Goal: Task Accomplishment & Management: Complete application form

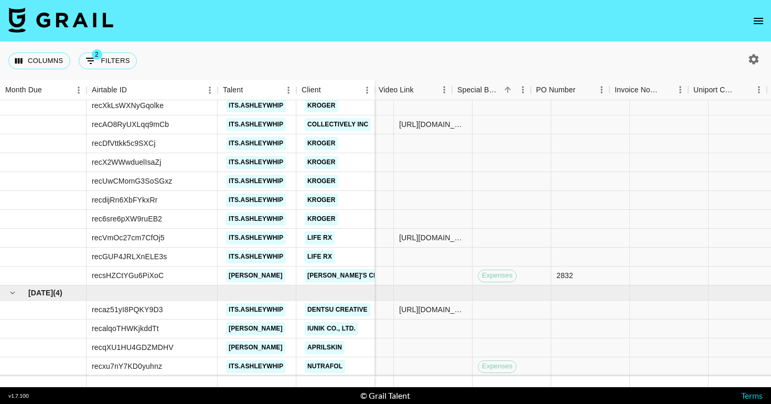
scroll to position [163, 591]
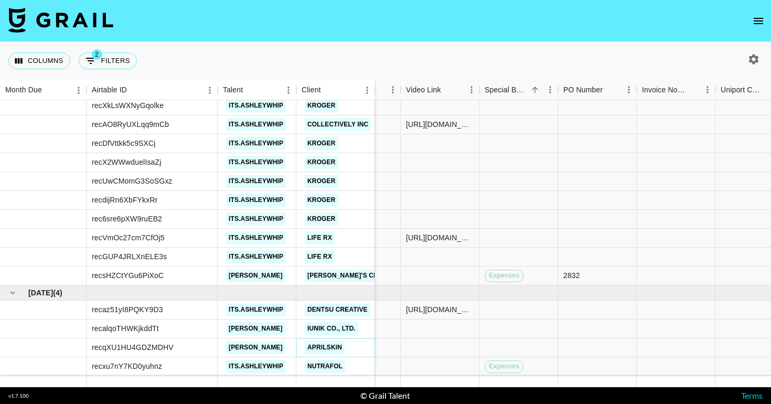
click at [338, 348] on link "APRILSKIN" at bounding box center [325, 347] width 40 height 13
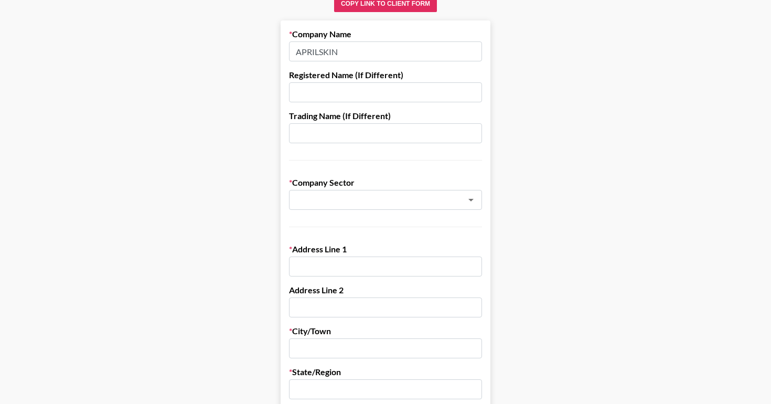
scroll to position [89, 0]
click at [343, 201] on input "text" at bounding box center [371, 200] width 153 height 12
click at [337, 226] on li "Cosmetics, Make-Up & Beauty" at bounding box center [385, 222] width 193 height 17
type input "Cosmetics, Make-Up & Beauty"
click at [335, 255] on div "Address Line 1" at bounding box center [385, 260] width 193 height 33
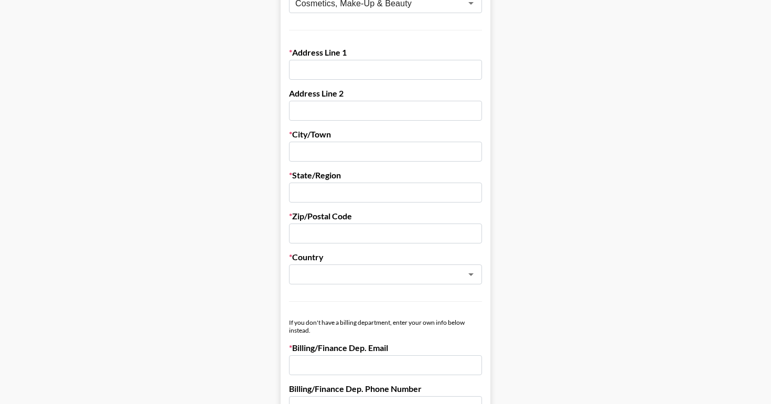
scroll to position [420, 0]
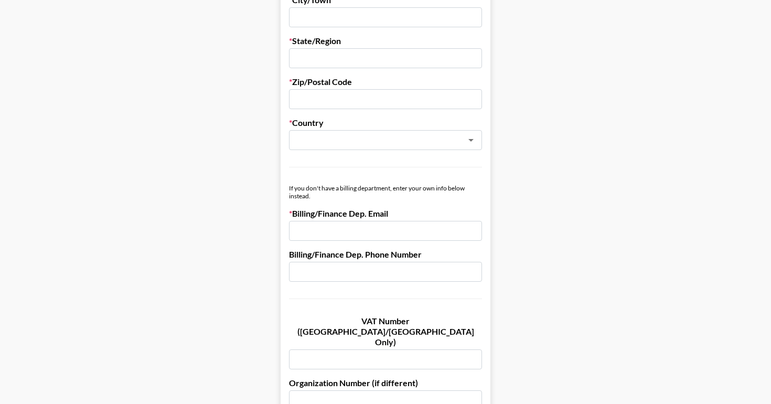
click at [330, 226] on input "email" at bounding box center [385, 231] width 193 height 20
paste input "[EMAIL_ADDRESS][DOMAIN_NAME]"
type input "[EMAIL_ADDRESS][DOMAIN_NAME]"
click at [327, 275] on input "text" at bounding box center [385, 272] width 193 height 20
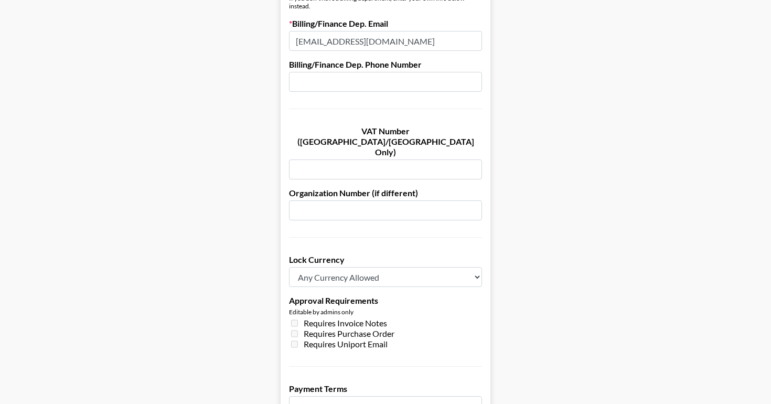
scroll to position [718, 0]
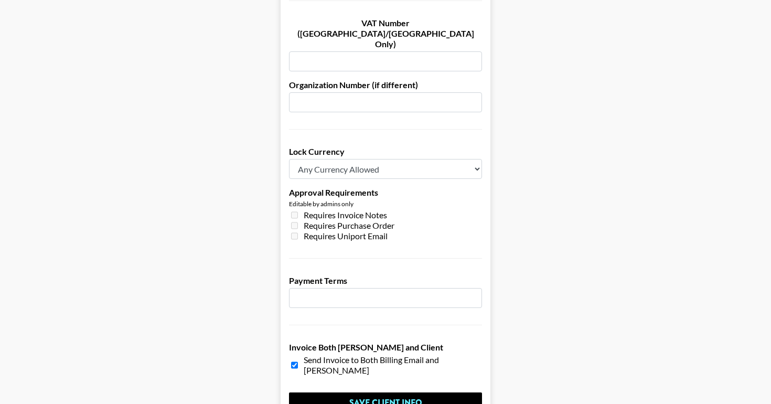
click at [336, 159] on select "Any Currency Allowed USD GBP EUR CAD AUD" at bounding box center [385, 169] width 193 height 20
select select "USD"
click at [289, 159] on select "Any Currency Allowed USD GBP EUR CAD AUD" at bounding box center [385, 169] width 193 height 20
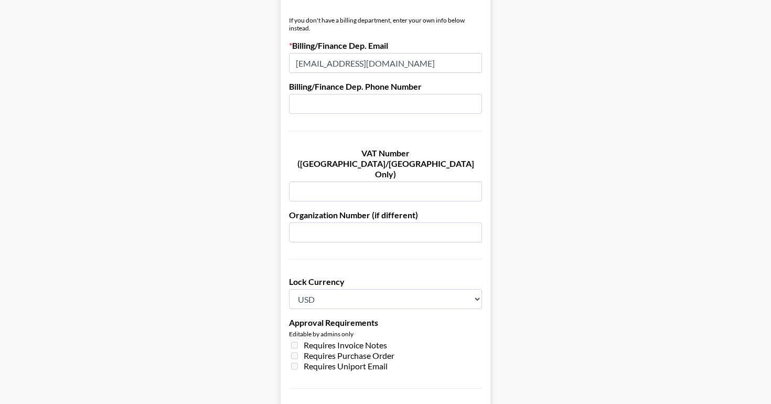
scroll to position [774, 0]
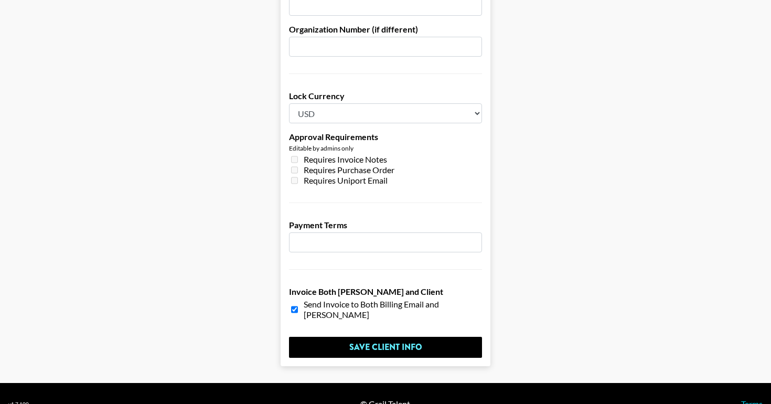
click at [335, 232] on input "number" at bounding box center [385, 242] width 193 height 20
click at [451, 232] on input "number" at bounding box center [385, 242] width 193 height 20
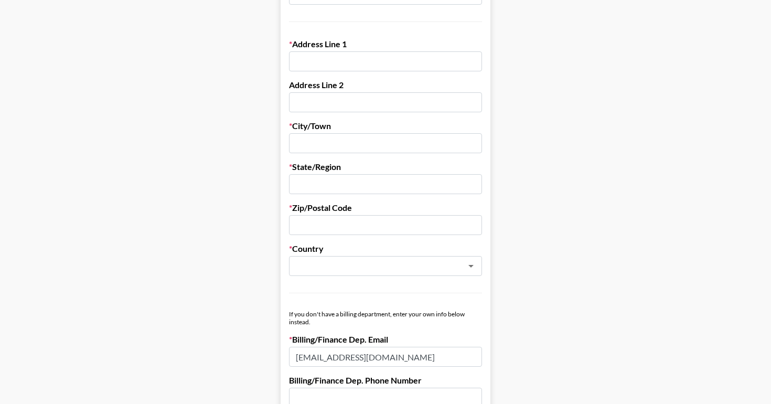
scroll to position [255, 0]
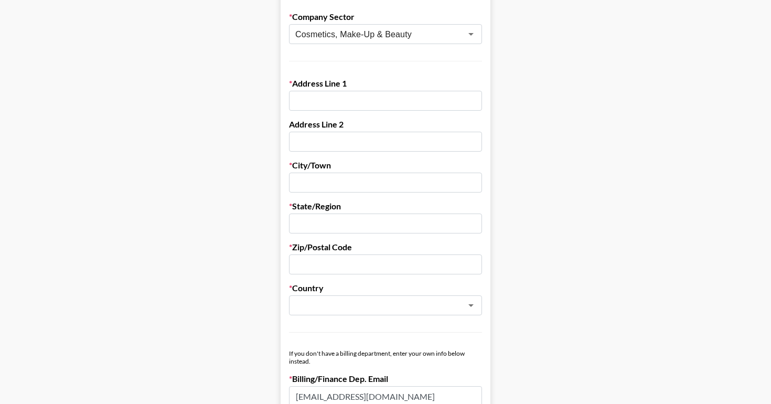
type input "30"
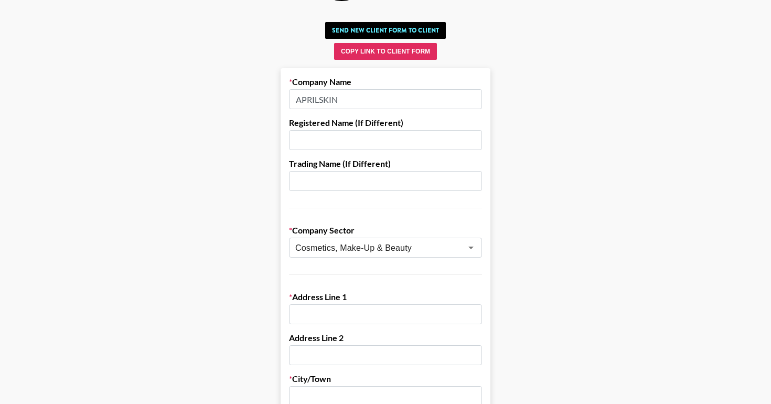
scroll to position [0, 0]
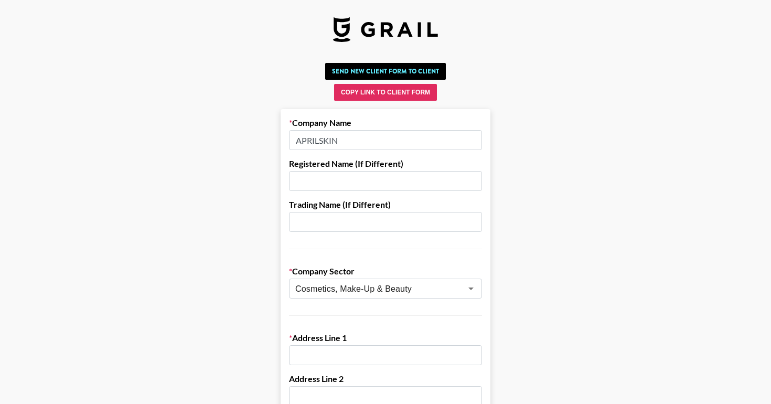
click at [326, 139] on input "APRILSKIN" at bounding box center [385, 140] width 193 height 20
click at [322, 177] on input "text" at bounding box center [385, 181] width 193 height 20
paste input "APR US INC"
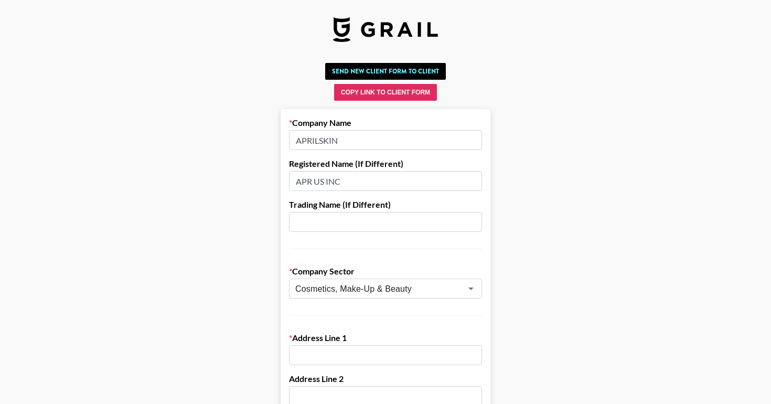
type input "APR US INC"
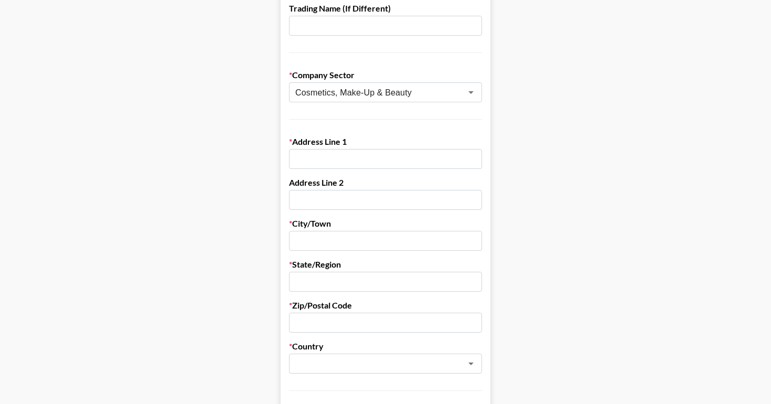
click at [315, 167] on input "text" at bounding box center [385, 159] width 193 height 20
paste input "41 GREENFIELD IRVINE CA 92614"
drag, startPoint x: 361, startPoint y: 157, endPoint x: 448, endPoint y: 157, distance: 87.1
click at [448, 157] on input "41 GREENFIELD IRVINE CA 92614" at bounding box center [385, 159] width 193 height 20
type input "41 GREENFIELD"
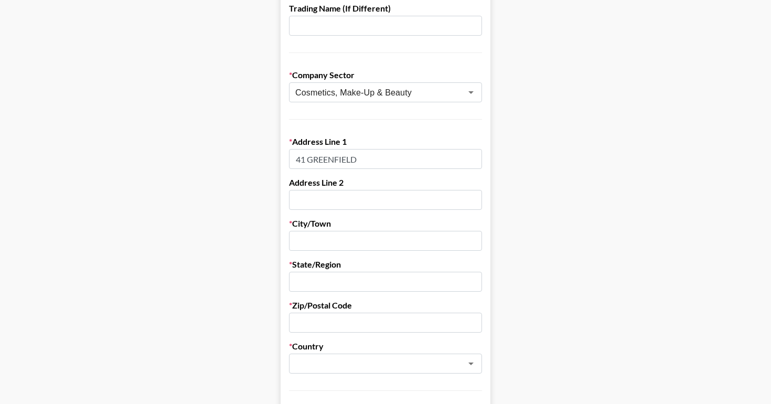
click at [317, 247] on input "text" at bounding box center [385, 241] width 193 height 20
paste input "IRVINE CA 92614"
drag, startPoint x: 326, startPoint y: 240, endPoint x: 371, endPoint y: 240, distance: 44.6
click at [371, 240] on input "IRVINE CA 92614" at bounding box center [385, 241] width 193 height 20
type input "IRVINE"
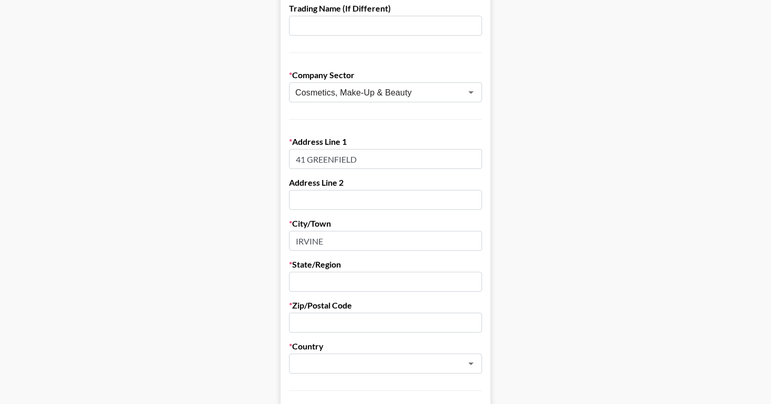
click at [339, 284] on input "text" at bounding box center [385, 282] width 193 height 20
paste input "CA 92614"
drag, startPoint x: 308, startPoint y: 279, endPoint x: 344, endPoint y: 279, distance: 36.7
click at [344, 279] on input "CA 92614" at bounding box center [385, 282] width 193 height 20
type input "CA"
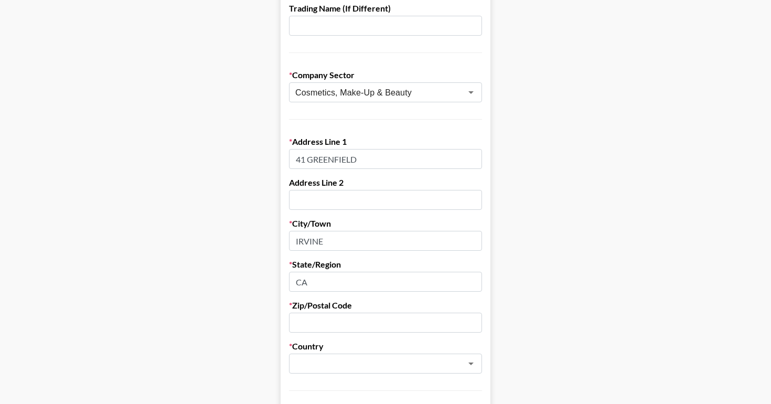
click at [309, 323] on input "text" at bounding box center [385, 323] width 193 height 20
paste input "92614"
type input "92614"
click at [310, 363] on input "text" at bounding box center [371, 364] width 153 height 12
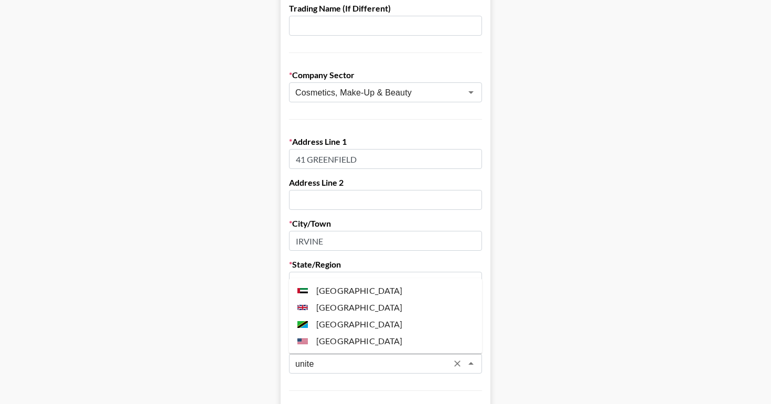
click at [323, 339] on li "United States" at bounding box center [385, 341] width 193 height 17
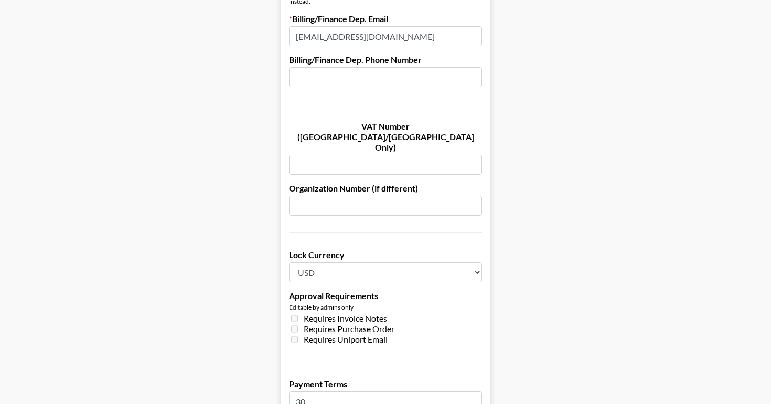
scroll to position [774, 0]
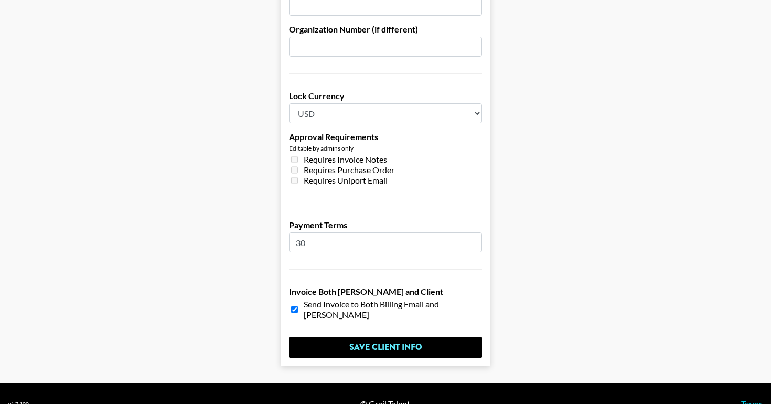
type input "United States"
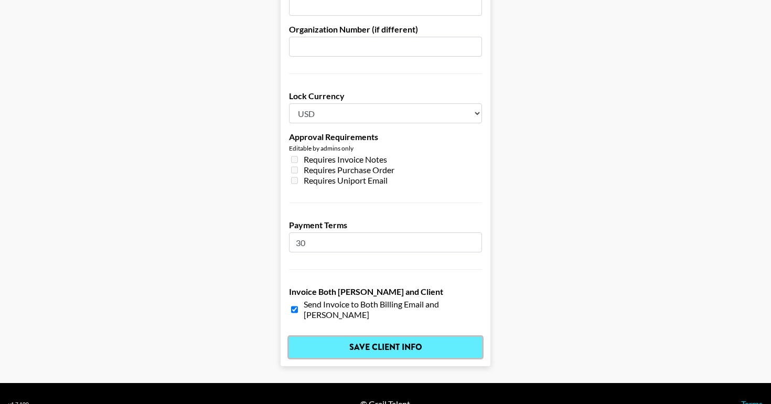
click at [428, 337] on input "Save Client Info" at bounding box center [385, 347] width 193 height 21
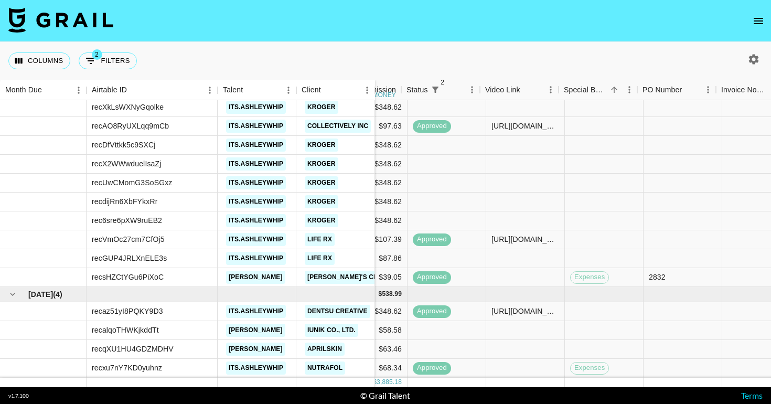
scroll to position [161, 481]
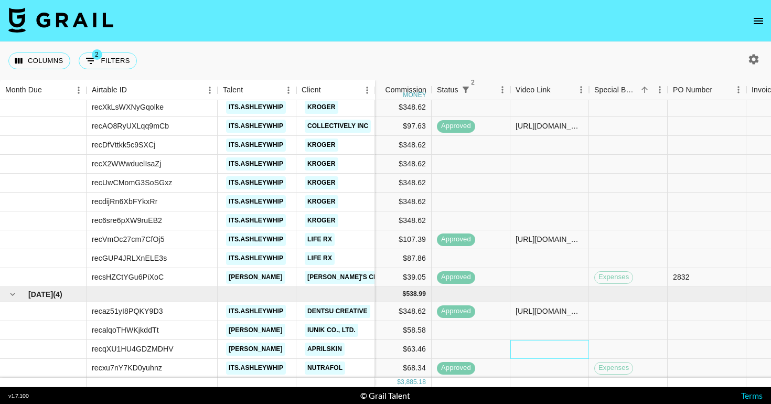
click at [539, 345] on div at bounding box center [550, 349] width 79 height 19
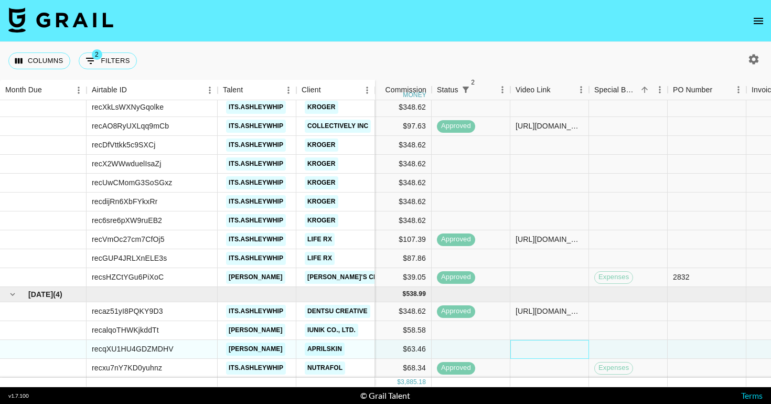
click at [539, 345] on div at bounding box center [550, 349] width 79 height 19
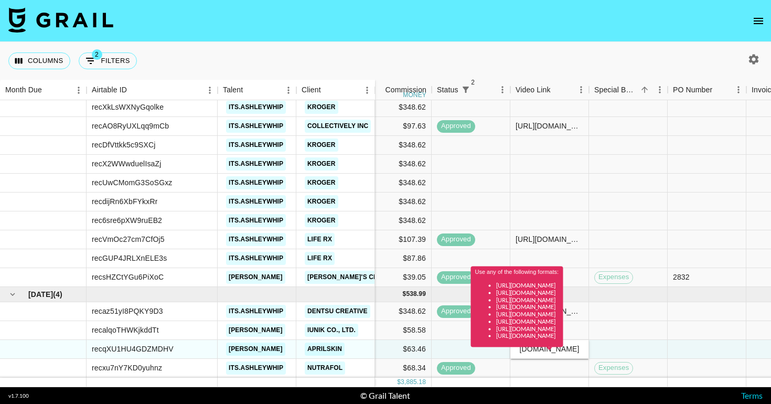
scroll to position [0, 0]
click at [564, 351] on div "Use any of the following formats: https://www.tiktok.com/@user/video/1234567 ht…" at bounding box center [517, 311] width 92 height 88
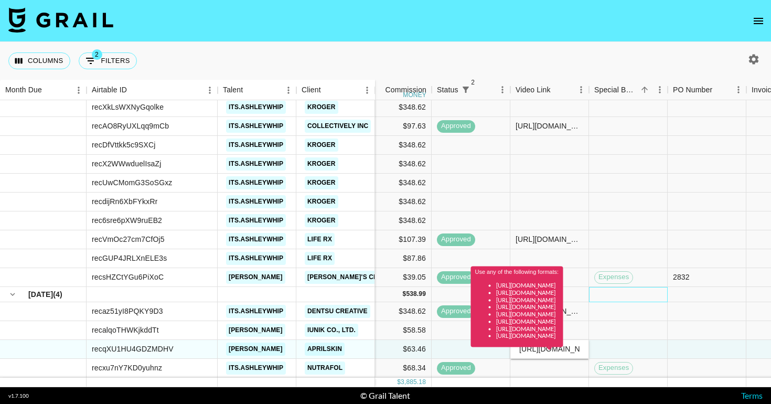
click at [657, 298] on div at bounding box center [628, 294] width 79 height 15
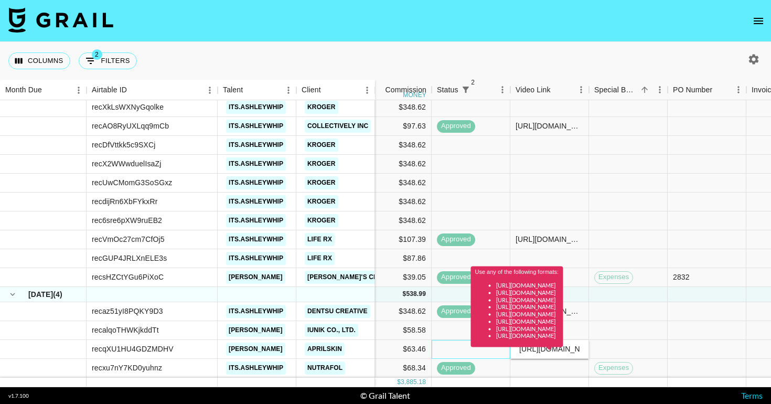
click at [455, 354] on div at bounding box center [471, 349] width 79 height 19
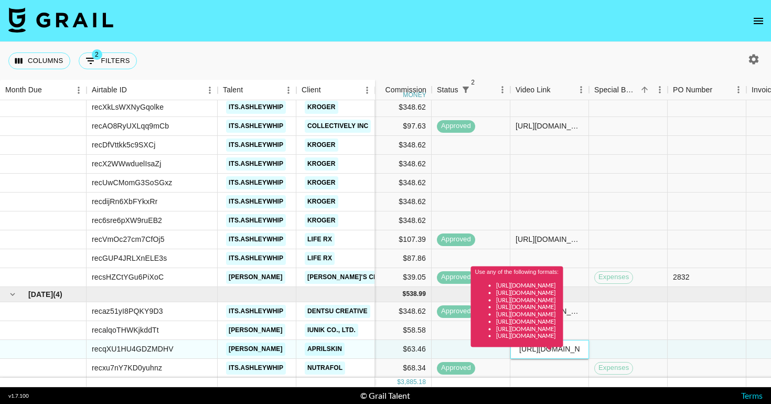
click at [528, 354] on div "Use any of the following formats: https://www.tiktok.com/@user/video/1234567 ht…" at bounding box center [517, 311] width 92 height 88
click at [531, 350] on div "Use any of the following formats: https://www.tiktok.com/@user/video/1234567 ht…" at bounding box center [517, 311] width 92 height 88
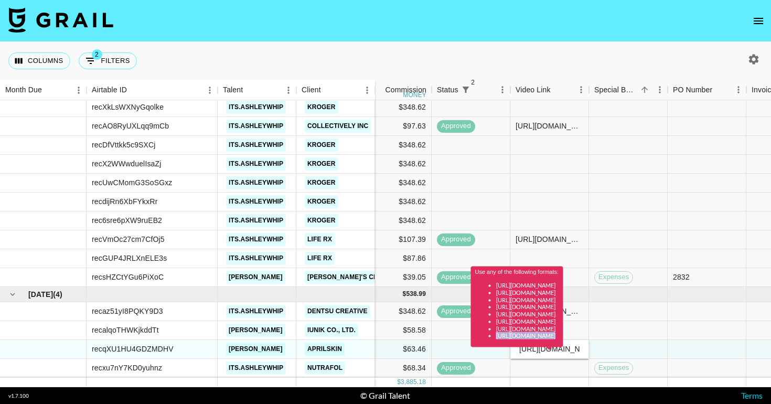
click at [531, 350] on div "Use any of the following formats: https://www.tiktok.com/@user/video/1234567 ht…" at bounding box center [517, 311] width 92 height 88
click at [516, 367] on div at bounding box center [550, 368] width 79 height 19
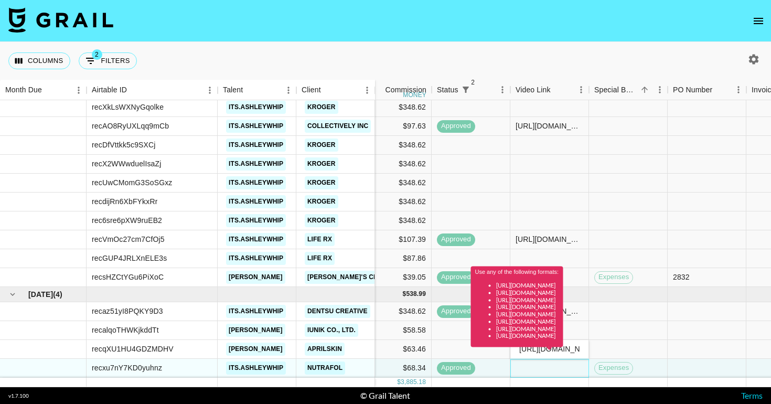
click at [577, 369] on div at bounding box center [550, 368] width 79 height 19
click at [564, 350] on div "Use any of the following formats: https://www.tiktok.com/@user/video/1234567 ht…" at bounding box center [517, 311] width 92 height 88
type input "h"
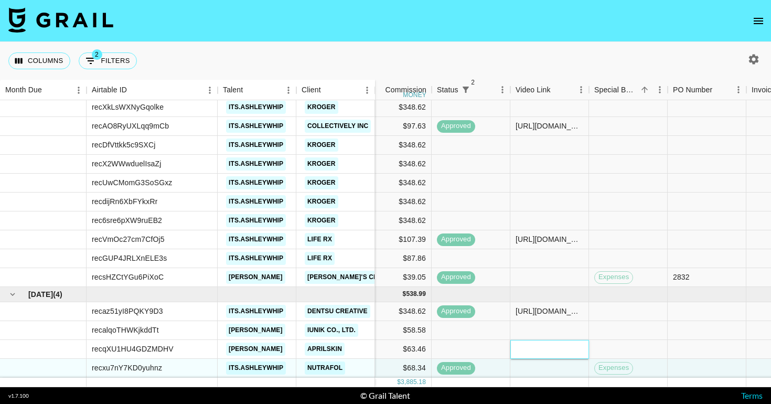
paste input "https://www.tiktok.com/@k.walmsley/video/7543326357443431693"
type input "https://www.tiktok.com/@k.walmsley/video/7543326357443431693"
click at [650, 352] on div at bounding box center [628, 349] width 79 height 19
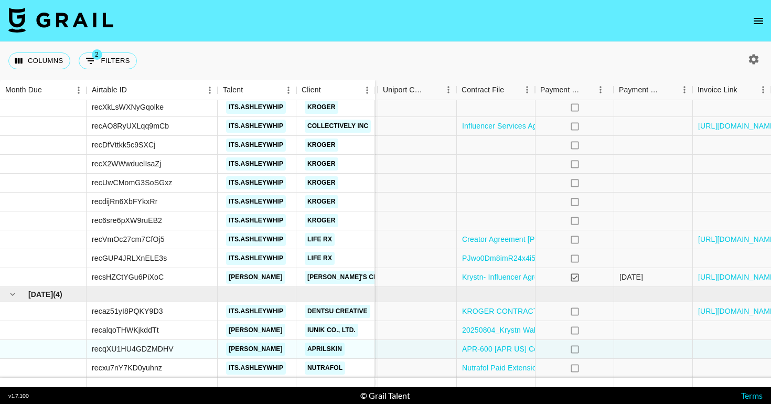
scroll to position [161, 971]
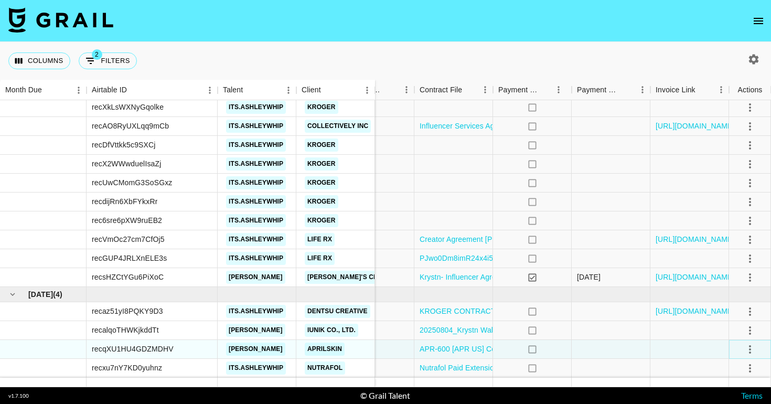
click at [748, 352] on icon "select merge strategy" at bounding box center [750, 349] width 13 height 13
click at [590, 351] on div at bounding box center [611, 349] width 79 height 19
click at [693, 352] on div at bounding box center [690, 349] width 79 height 19
click at [752, 350] on icon "select merge strategy" at bounding box center [750, 349] width 13 height 13
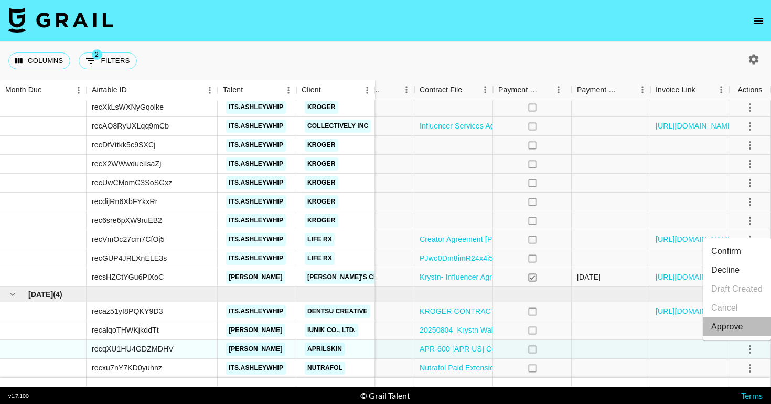
click at [747, 327] on li "Approve" at bounding box center [737, 326] width 68 height 19
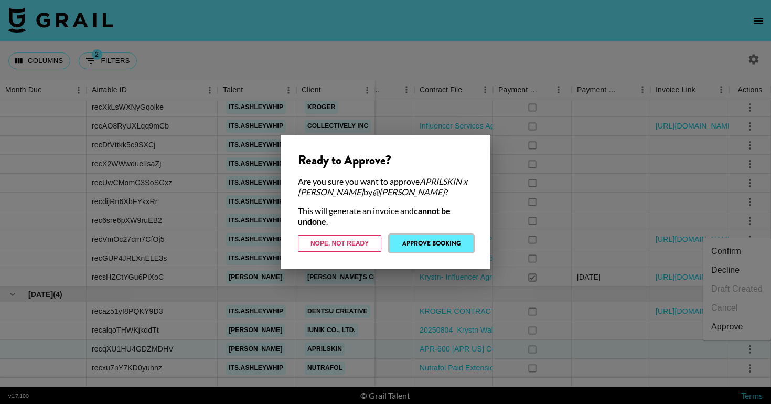
click at [463, 244] on button "Approve Booking" at bounding box center [431, 243] width 83 height 17
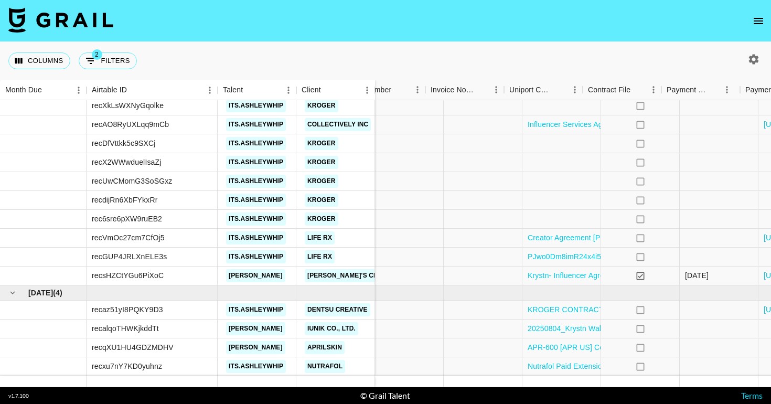
scroll to position [163, 971]
